Goal: Task Accomplishment & Management: Manage account settings

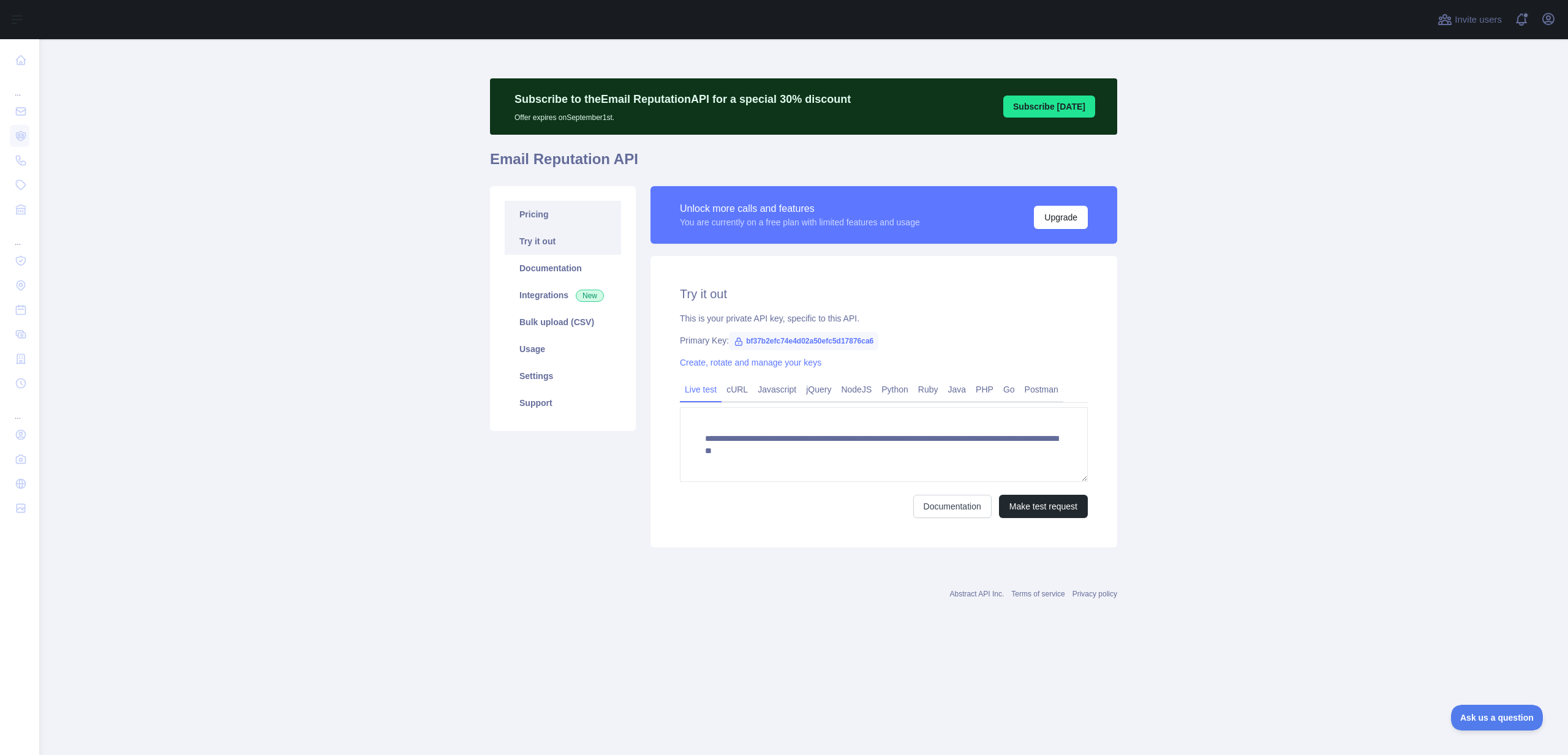
click at [574, 223] on link "Pricing" at bounding box center [563, 214] width 116 height 27
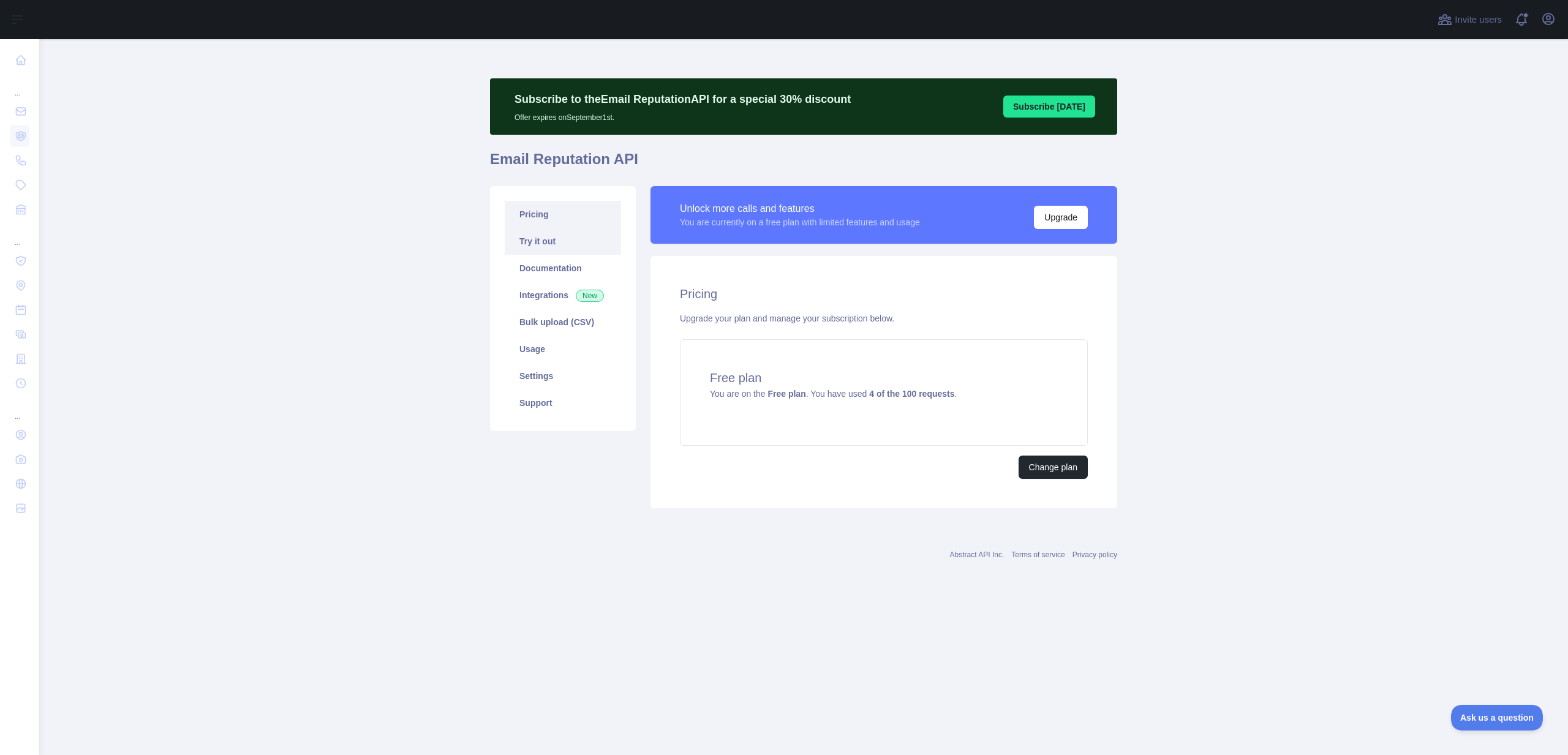
click at [566, 235] on link "Try it out" at bounding box center [563, 241] width 116 height 27
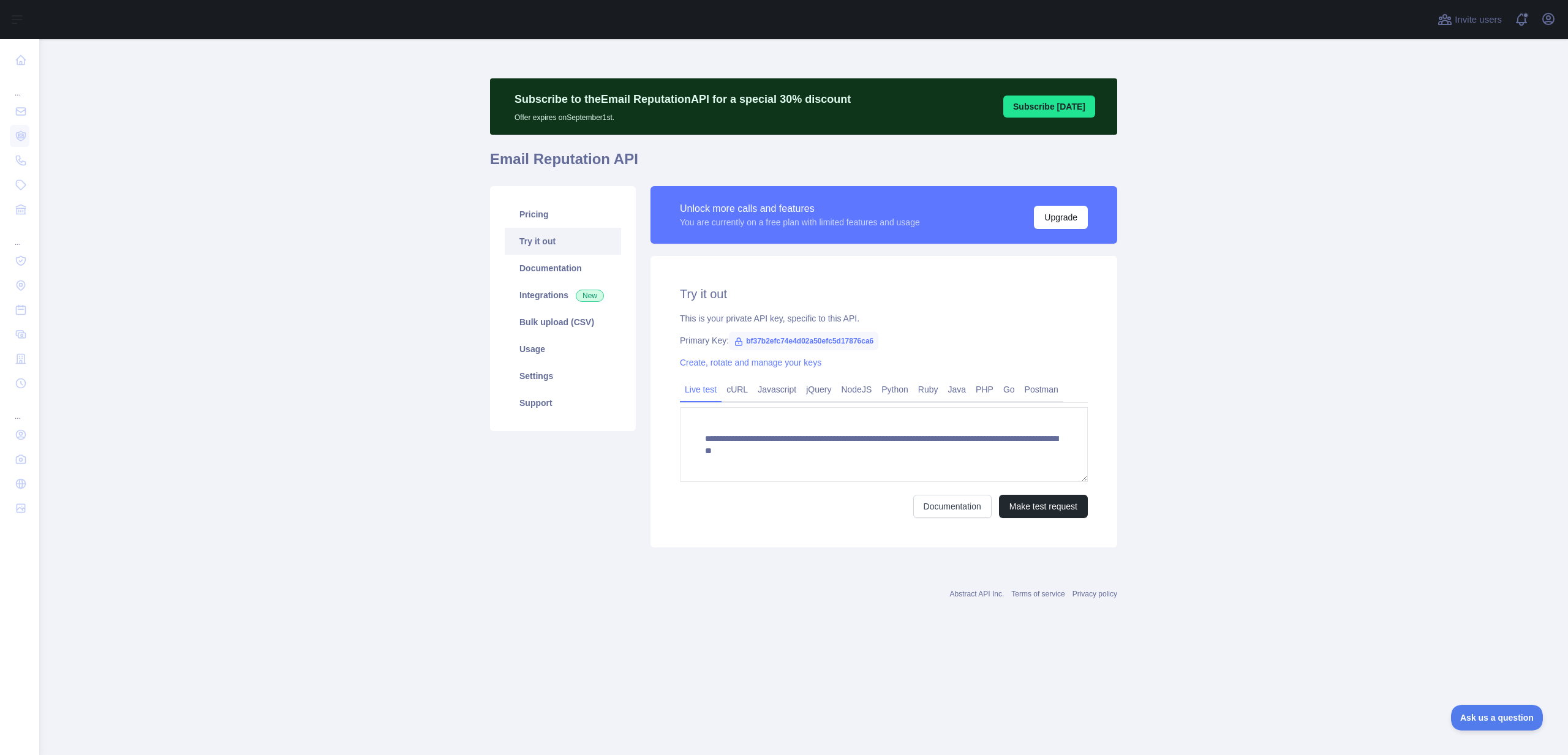
click at [793, 340] on span "bf37b2efc74e4d02a50efc5d17876ca6" at bounding box center [803, 341] width 149 height 19
copy span "bf37b2efc74e4d02a50efc5d17876ca6"
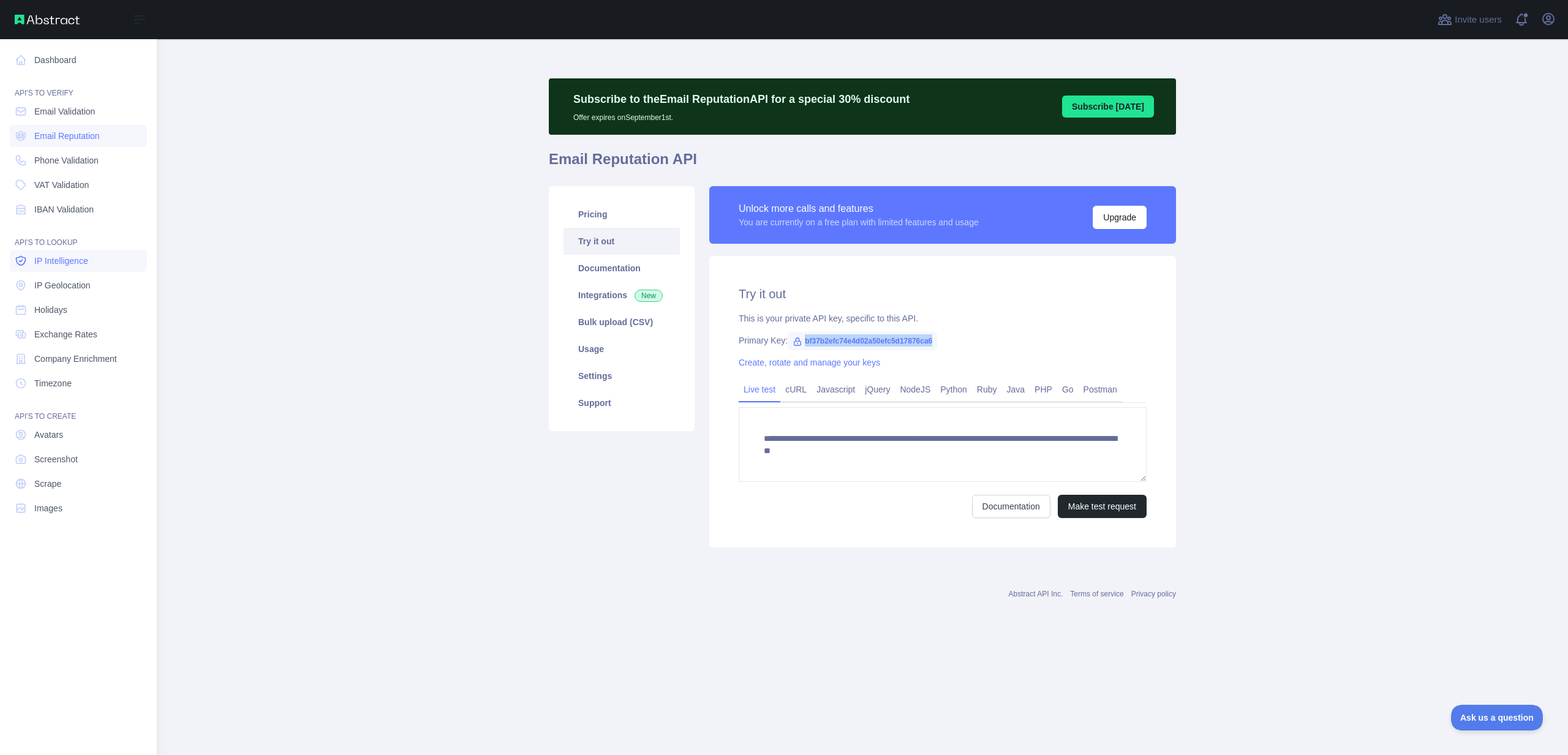
click at [62, 268] on link "IP Intelligence" at bounding box center [78, 261] width 137 height 22
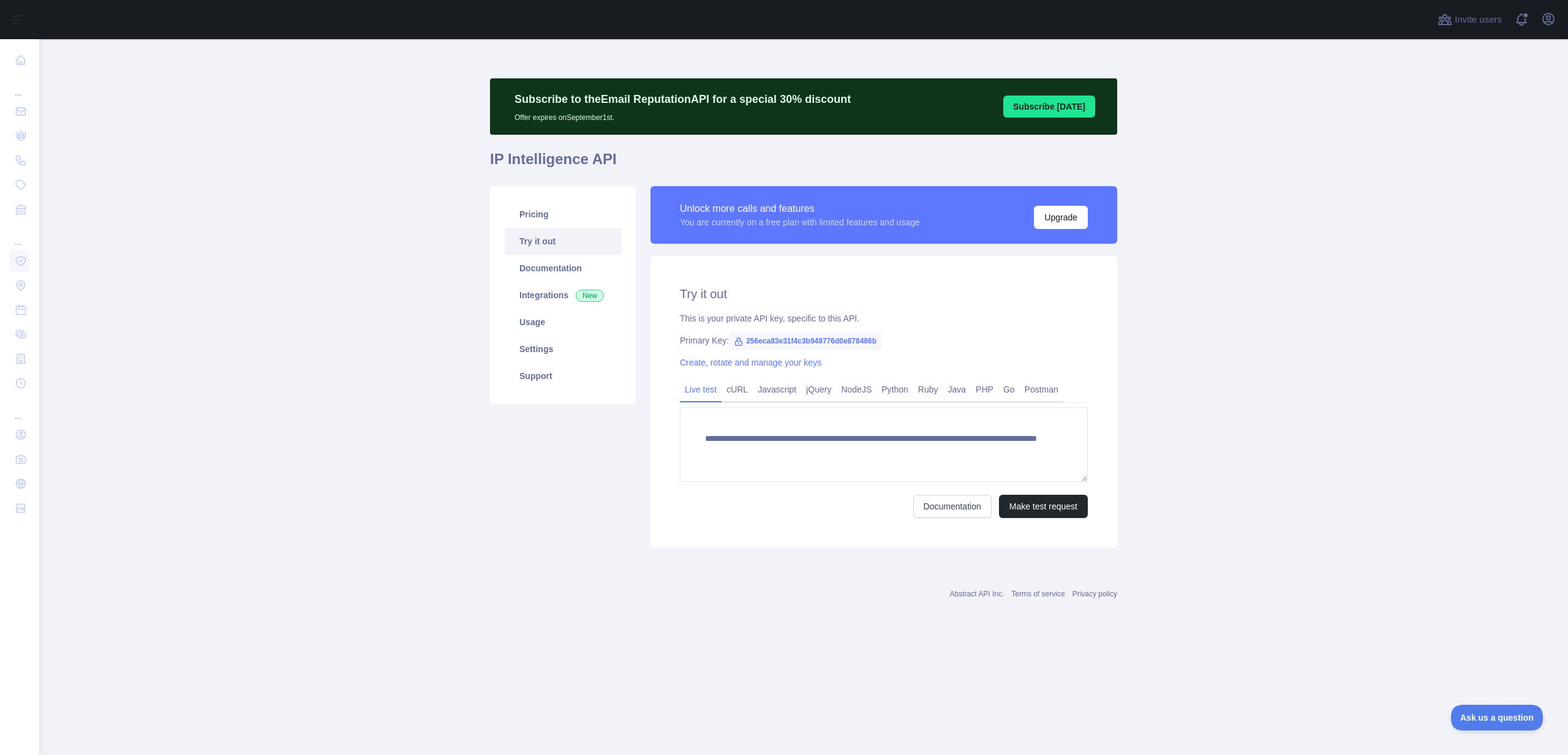
click at [783, 339] on span "256eca83e31f4c3b949776d0e878486b" at bounding box center [805, 341] width 152 height 19
copy span "256eca83e31f4c3b949776d0e878486b"
click at [1055, 508] on button "Make test request" at bounding box center [1043, 506] width 89 height 23
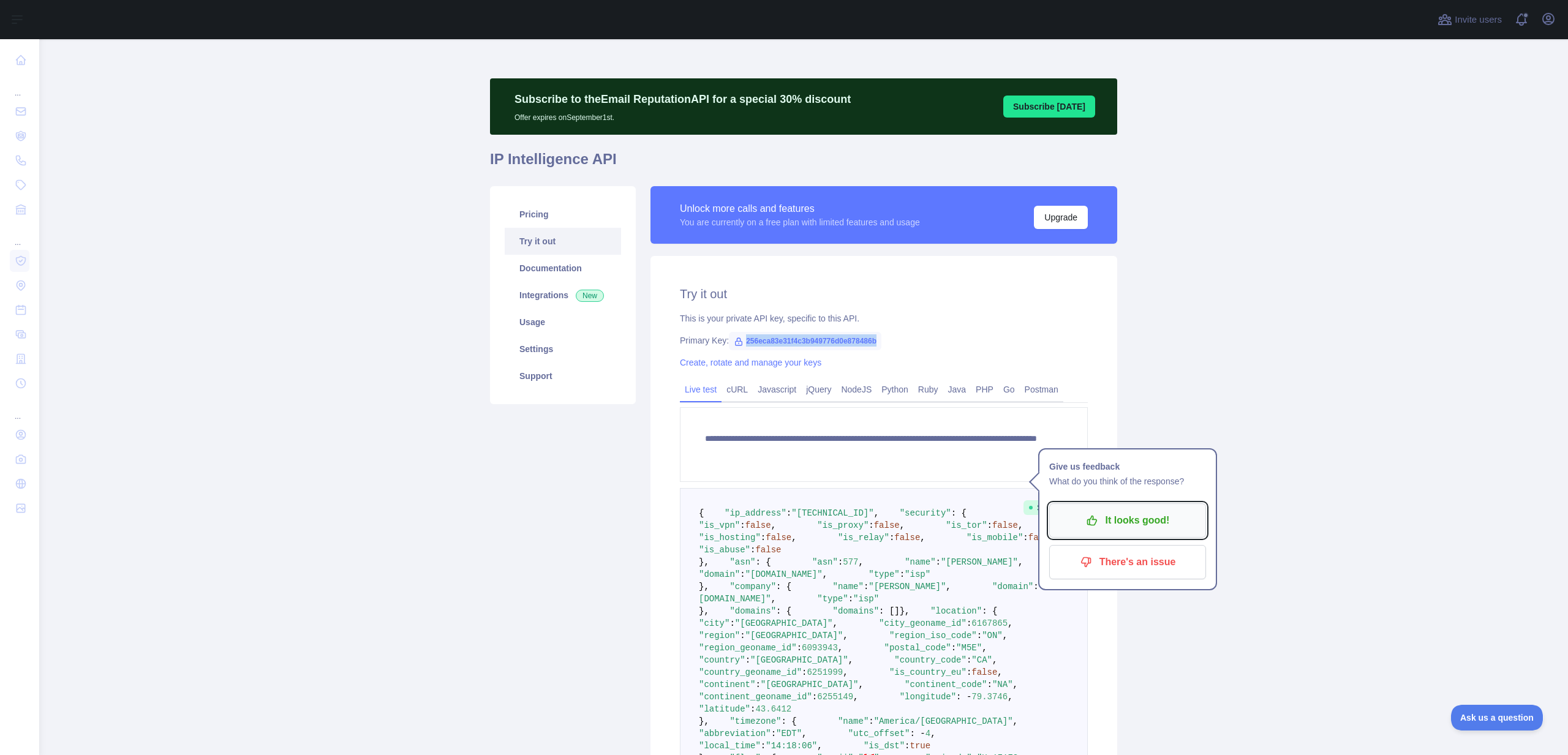
click at [1140, 519] on p "It looks good!" at bounding box center [1127, 521] width 138 height 21
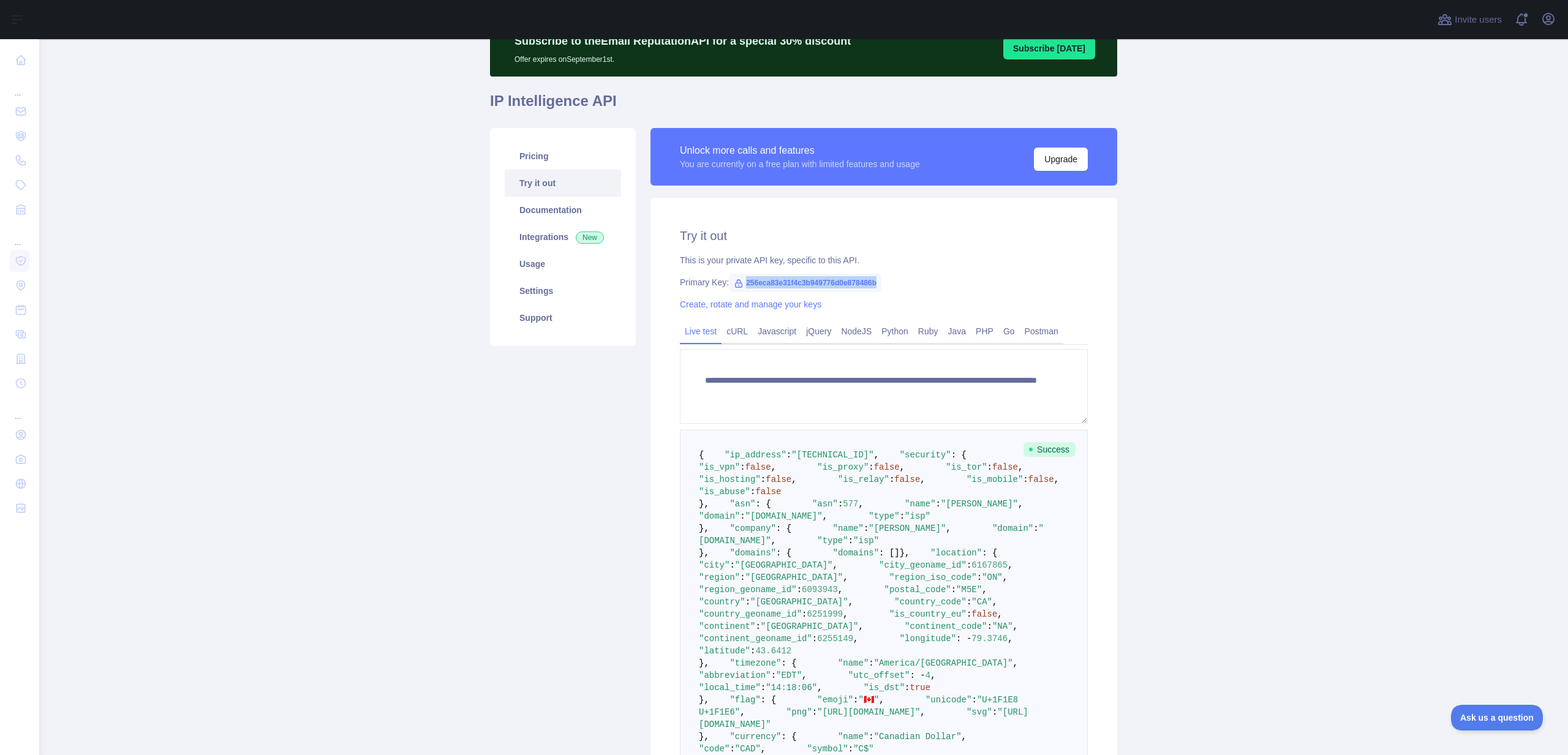
scroll to position [72, 0]
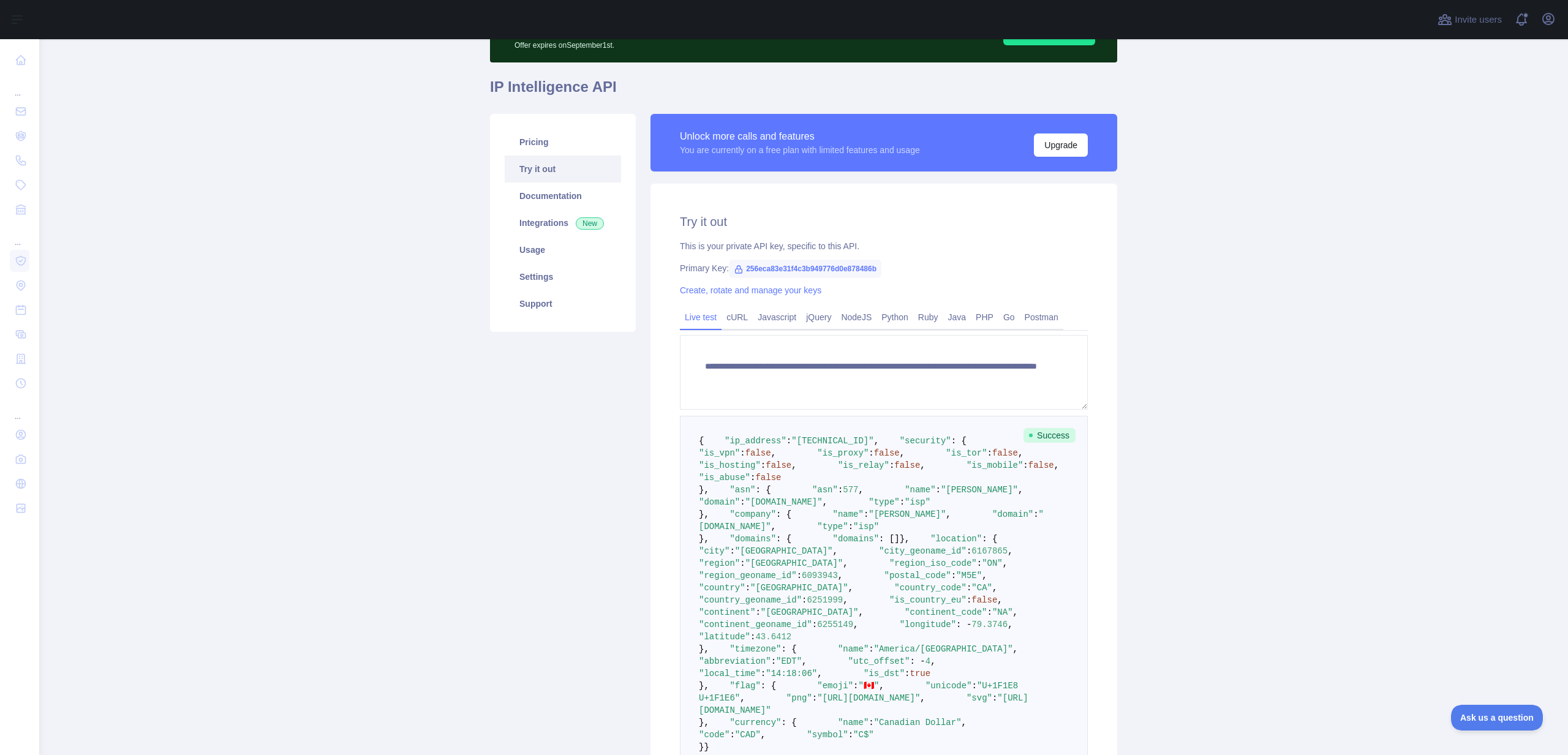
click at [389, 455] on main "**********" at bounding box center [803, 397] width 1529 height 716
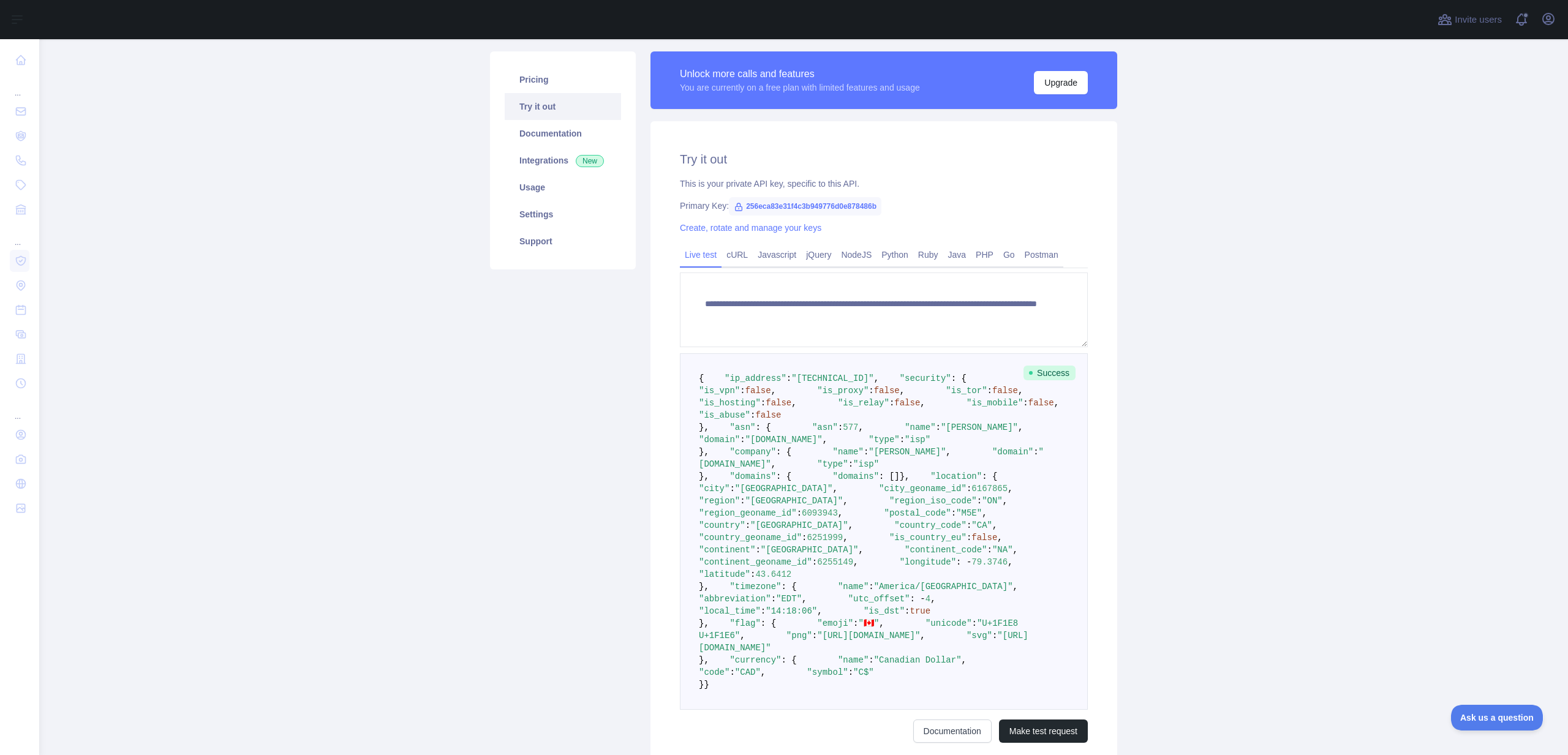
scroll to position [0, 0]
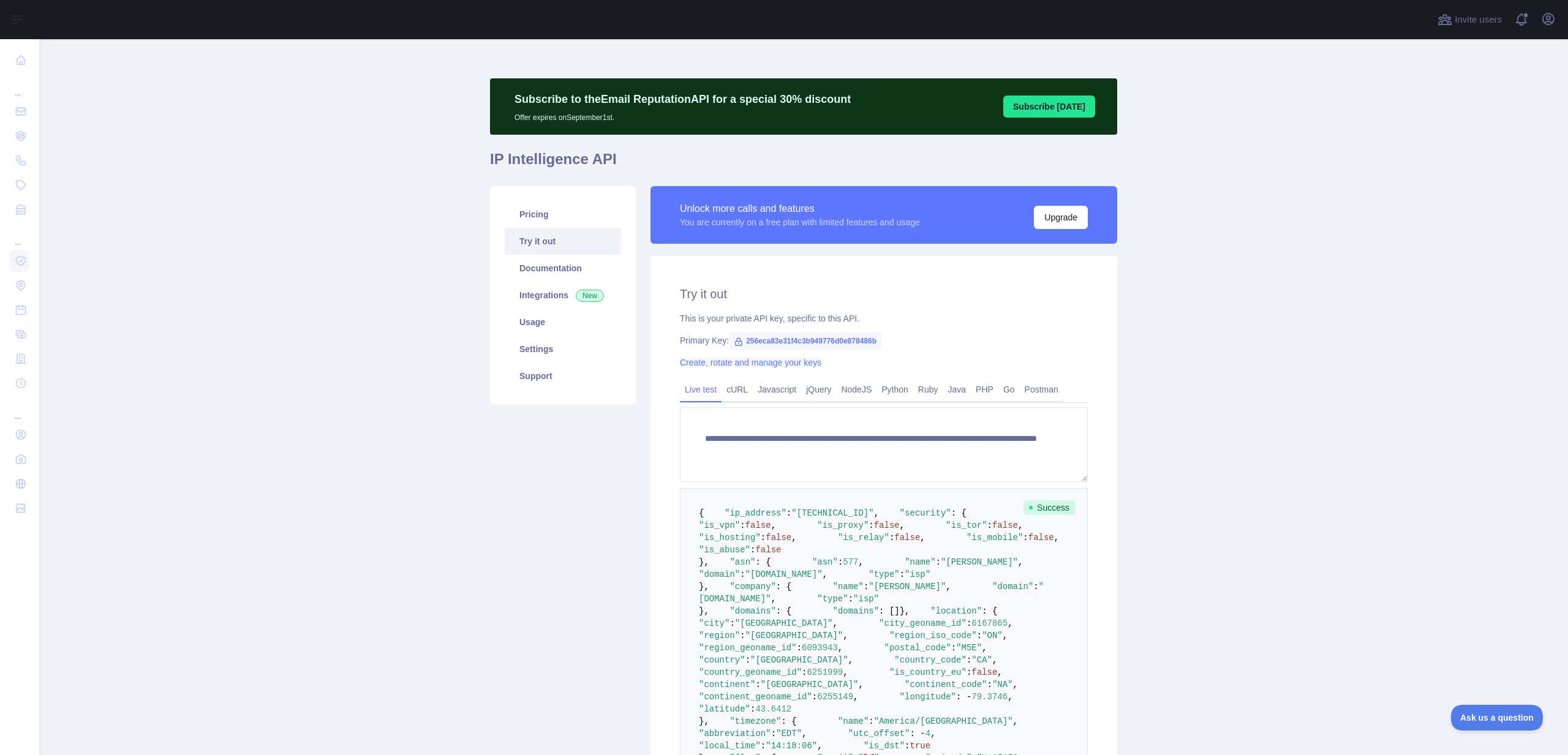
click at [728, 364] on link "Create, rotate and manage your keys" at bounding box center [750, 362] width 141 height 10
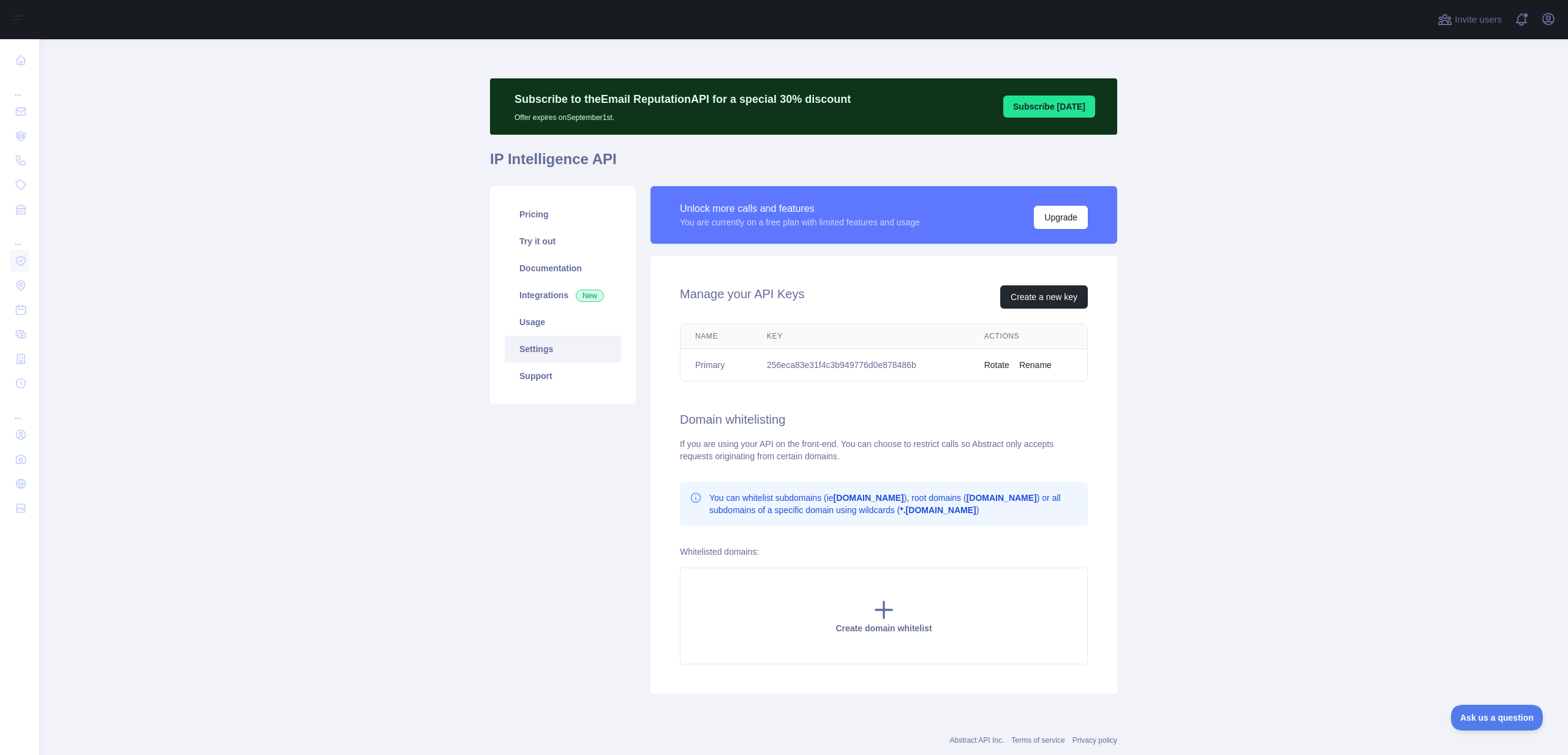
click at [988, 366] on button "Rotate" at bounding box center [997, 365] width 25 height 12
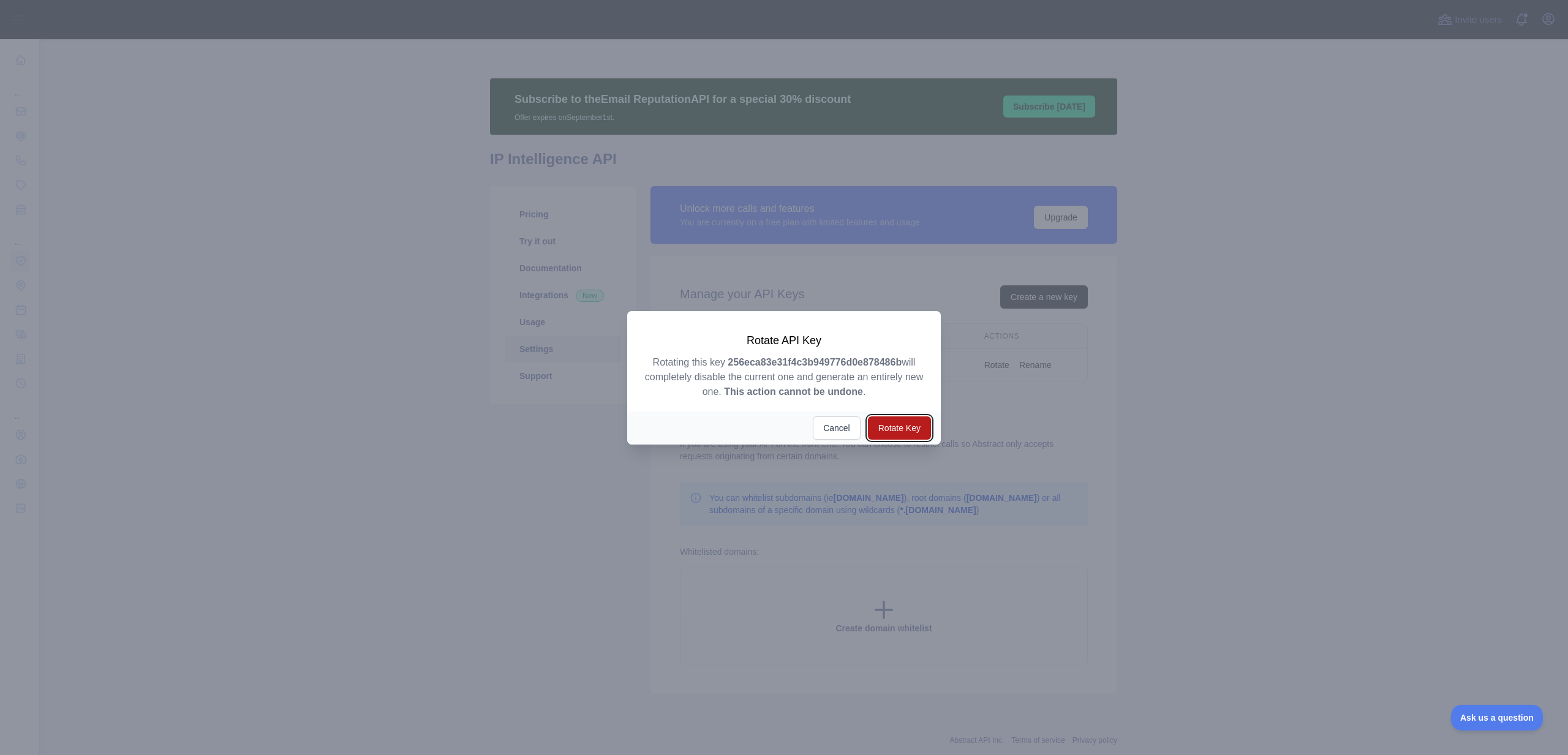
click at [904, 429] on button "Rotate Key" at bounding box center [900, 428] width 63 height 23
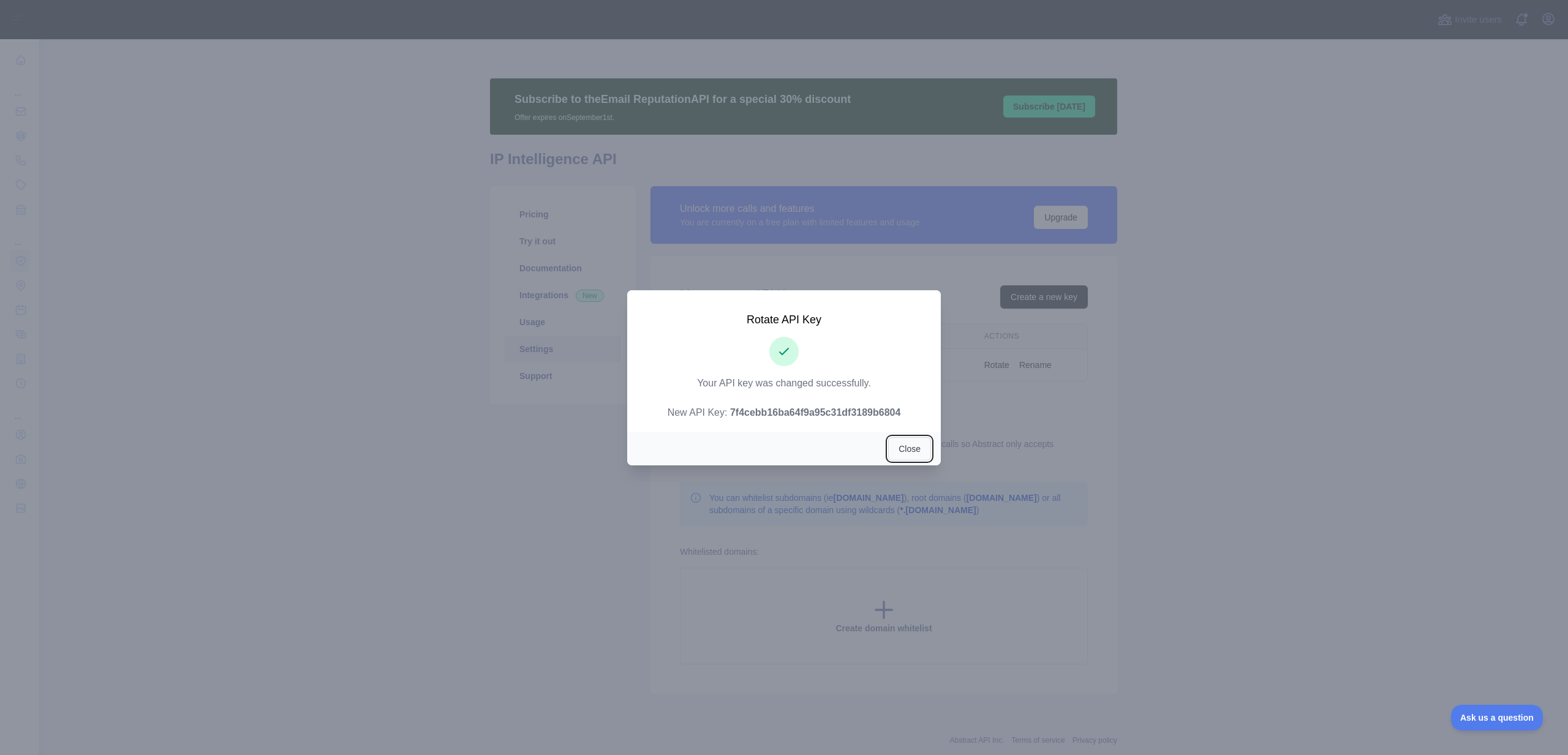
click at [907, 451] on button "Close" at bounding box center [909, 449] width 43 height 23
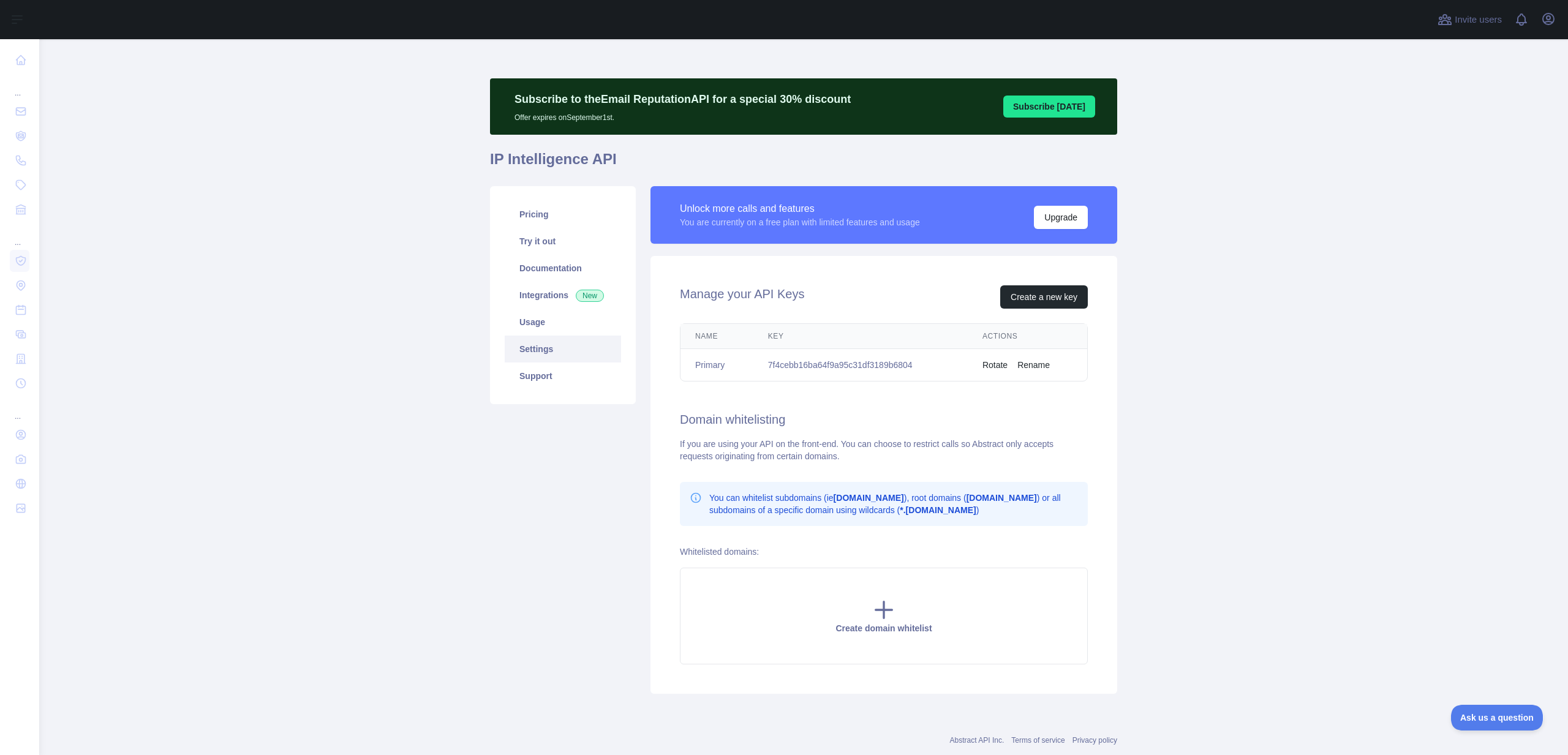
click at [883, 369] on td "7f4cebb16ba64f9a95c31df3189b6804" at bounding box center [860, 365] width 214 height 32
copy td "7f4cebb16ba64f9a95c31df3189b6804"
click at [546, 236] on link "Try it out" at bounding box center [563, 241] width 116 height 27
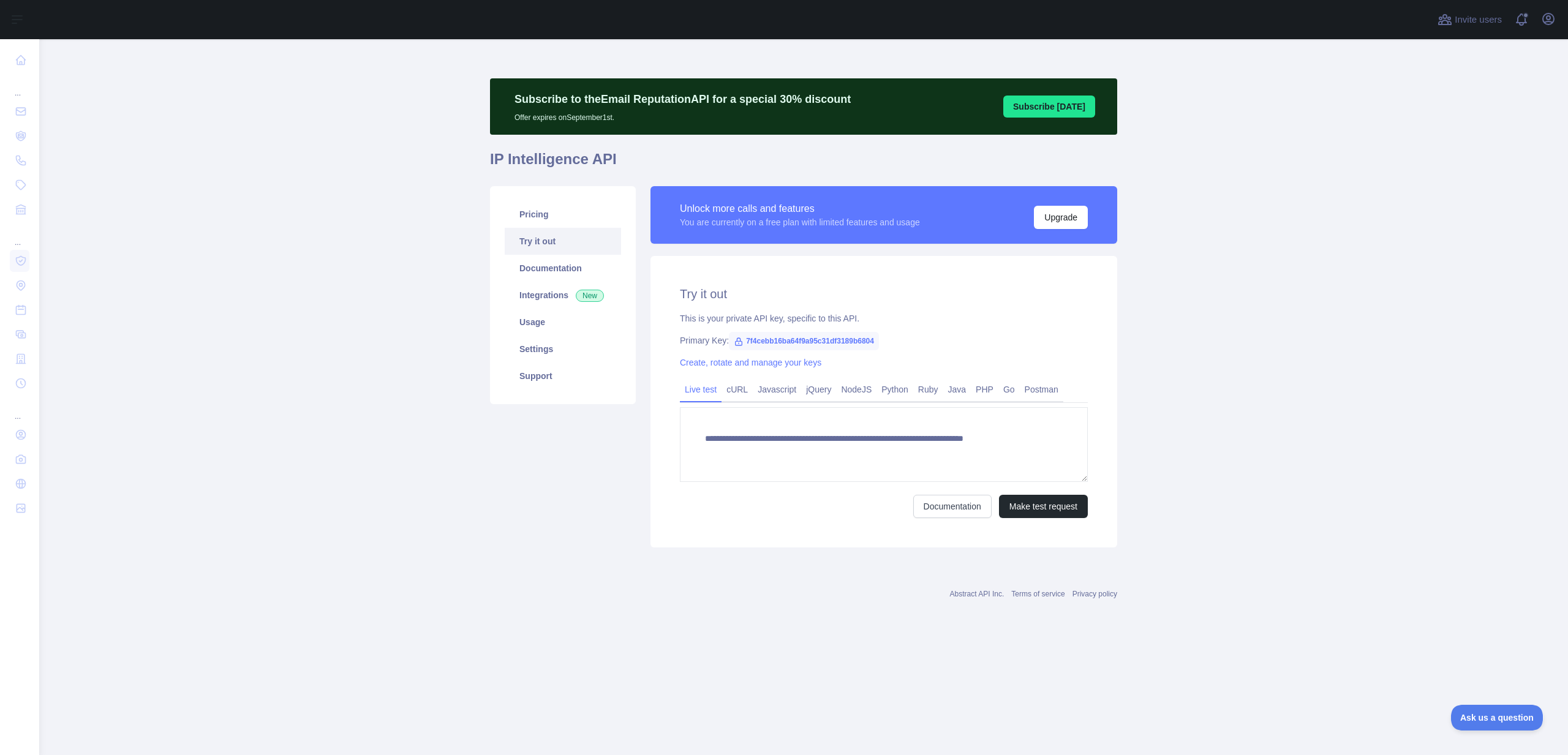
type textarea "**********"
